Goal: Transaction & Acquisition: Purchase product/service

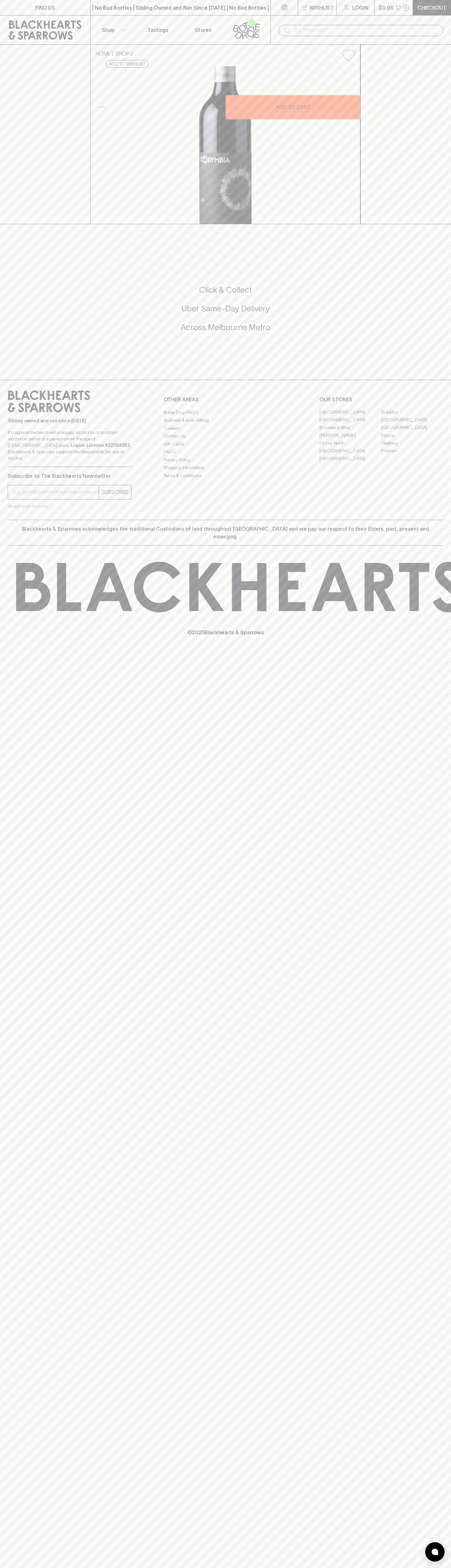
click at [330, 28] on input "text" at bounding box center [366, 30] width 144 height 10
click at [436, 1567] on html "FIND US | No Bad Bottles | Sibling Owned and Run Since 2006 | No Bad Bottles | …" at bounding box center [226, 784] width 451 height 1568
click at [221, 1567] on html "FIND US | No Bad Bottles | Sibling Owned and Run Since 2006 | No Bad Bottles | …" at bounding box center [226, 784] width 451 height 1568
click at [22, 413] on div "FIND US | No Bad Bottles | Sibling Owned and Run Since 2006 | No Bad Bottles | …" at bounding box center [226, 784] width 451 height 1568
